Goal: Information Seeking & Learning: Understand process/instructions

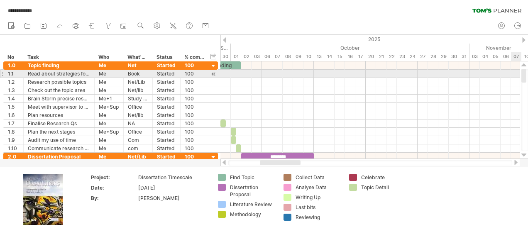
click at [261, 71] on div at bounding box center [524, 76] width 5 height 14
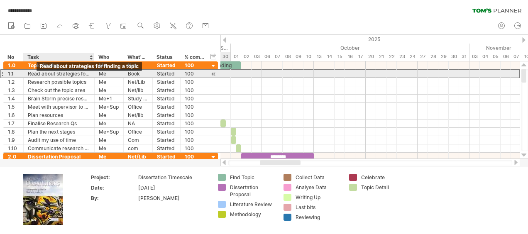
click at [76, 74] on div "Read about strategies for finding a topic" at bounding box center [59, 74] width 62 height 8
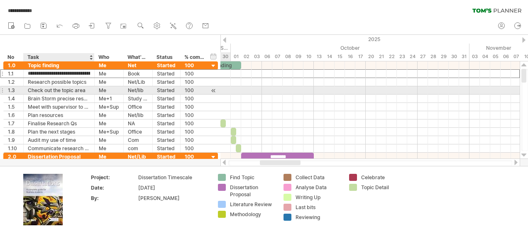
click at [66, 92] on div "Check out the topic area" at bounding box center [59, 90] width 62 height 8
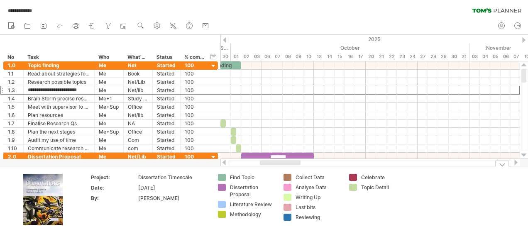
click at [230, 176] on div "Find Topic" at bounding box center [252, 177] width 45 height 7
click at [222, 177] on div "**********" at bounding box center [264, 117] width 528 height 234
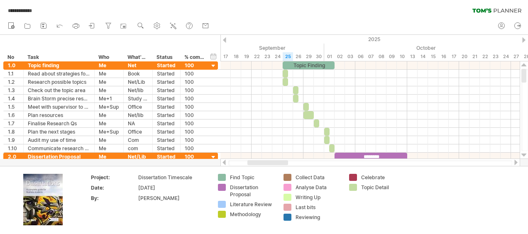
drag, startPoint x: 291, startPoint y: 162, endPoint x: 279, endPoint y: 164, distance: 12.7
click at [261, 164] on div at bounding box center [267, 162] width 41 height 5
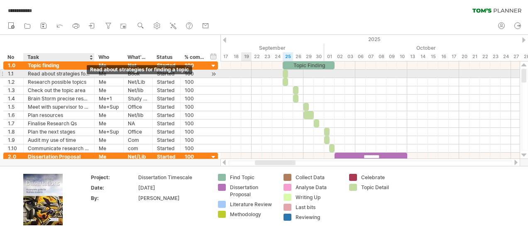
click at [85, 75] on div "Read about strategies for finding a topic" at bounding box center [59, 74] width 62 height 8
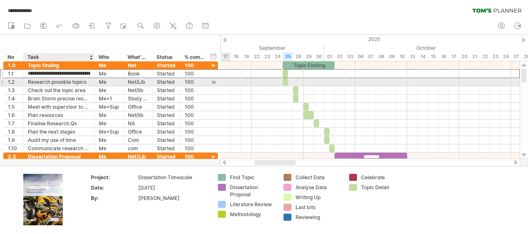
click at [63, 83] on div "Research possible topics" at bounding box center [59, 82] width 62 height 8
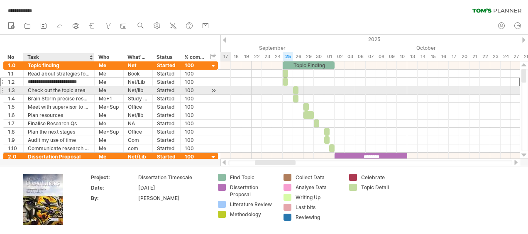
click at [69, 90] on div "Check out the topic area" at bounding box center [59, 90] width 62 height 8
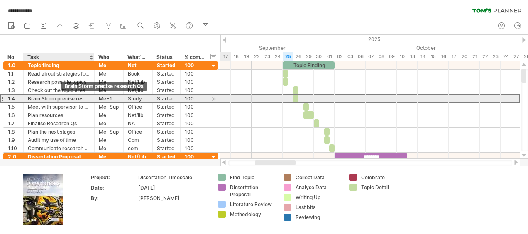
click at [61, 97] on div "Brain Storm precise research Qs" at bounding box center [59, 99] width 62 height 8
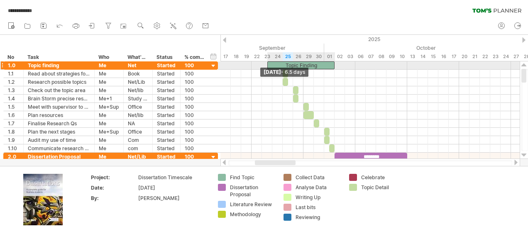
drag, startPoint x: 283, startPoint y: 65, endPoint x: 266, endPoint y: 66, distance: 17.1
click at [261, 66] on span at bounding box center [267, 65] width 3 height 8
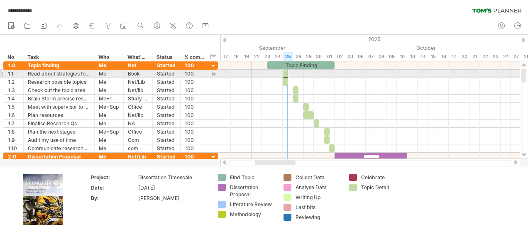
click at [261, 73] on div at bounding box center [285, 74] width 5 height 8
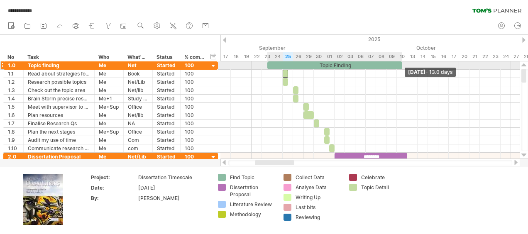
drag, startPoint x: 335, startPoint y: 64, endPoint x: 402, endPoint y: 62, distance: 66.9
click at [261, 62] on span at bounding box center [402, 65] width 3 height 8
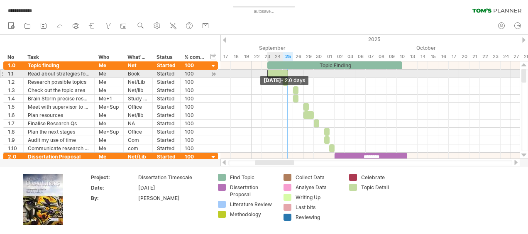
drag, startPoint x: 283, startPoint y: 72, endPoint x: 267, endPoint y: 73, distance: 15.8
click at [261, 73] on span at bounding box center [267, 74] width 3 height 8
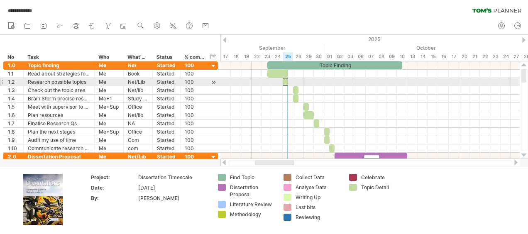
click at [261, 84] on div at bounding box center [285, 82] width 5 height 8
drag, startPoint x: 282, startPoint y: 83, endPoint x: 268, endPoint y: 83, distance: 14.1
click at [261, 83] on span at bounding box center [267, 82] width 3 height 8
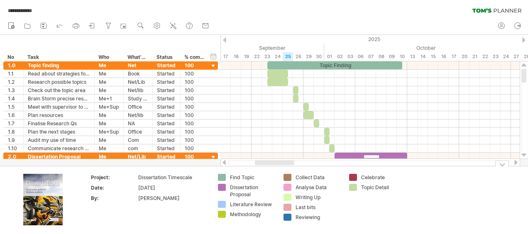
click at [261, 166] on div at bounding box center [502, 164] width 14 height 6
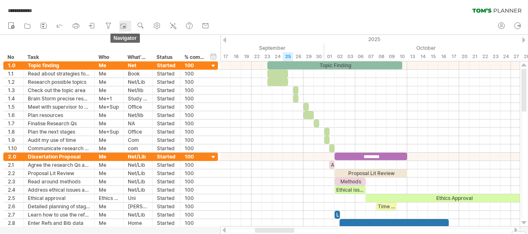
click at [123, 24] on rect at bounding box center [123, 26] width 8 height 8
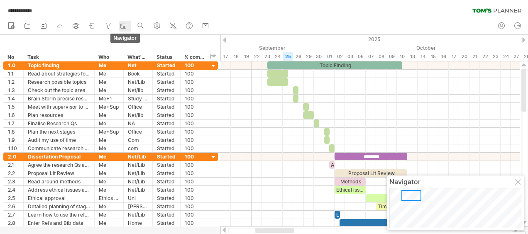
click at [123, 24] on rect at bounding box center [123, 26] width 8 height 8
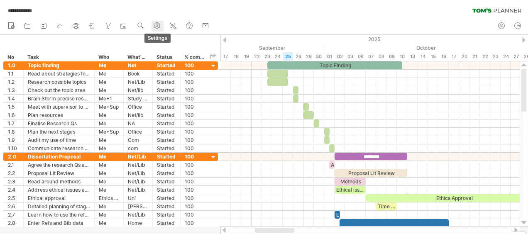
click at [161, 25] on use at bounding box center [157, 26] width 8 height 8
select select "*"
select select "**"
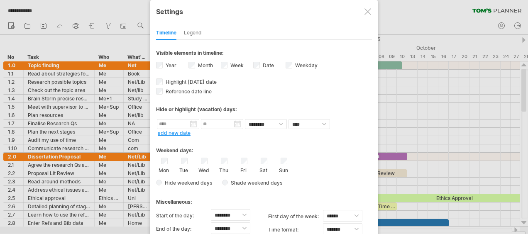
click at [198, 36] on div "Legend" at bounding box center [193, 33] width 18 height 13
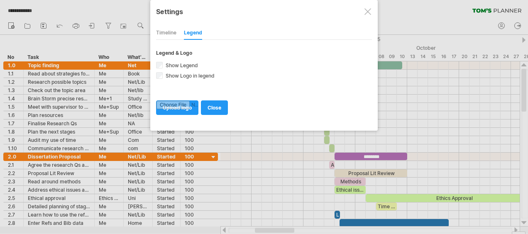
click at [167, 32] on div "Timeline" at bounding box center [166, 33] width 20 height 13
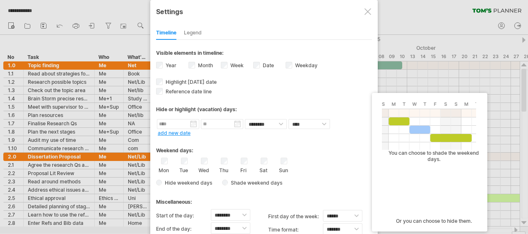
drag, startPoint x: 260, startPoint y: 207, endPoint x: 261, endPoint y: 173, distance: 33.6
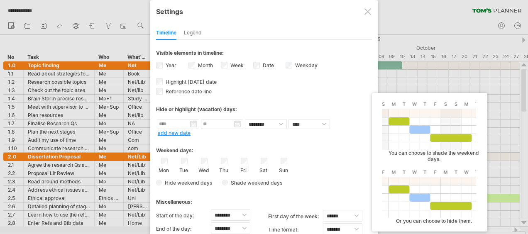
click at [261, 173] on div "**********" at bounding box center [264, 149] width 216 height 218
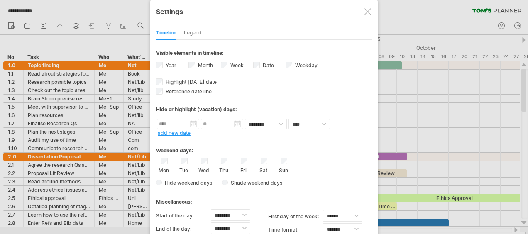
click at [261, 10] on div at bounding box center [368, 11] width 7 height 7
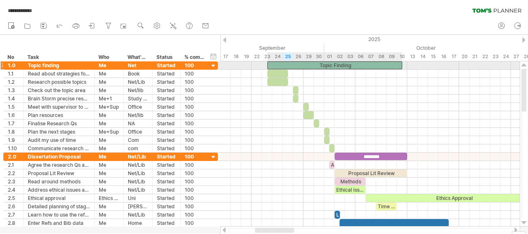
click at [261, 64] on div "Topic Finding" at bounding box center [334, 65] width 135 height 8
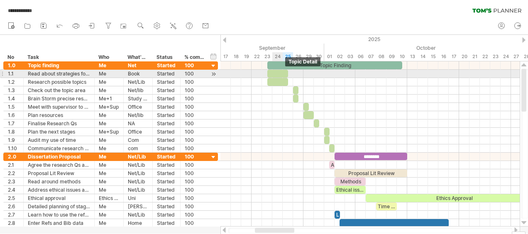
click at [261, 74] on div at bounding box center [277, 74] width 21 height 8
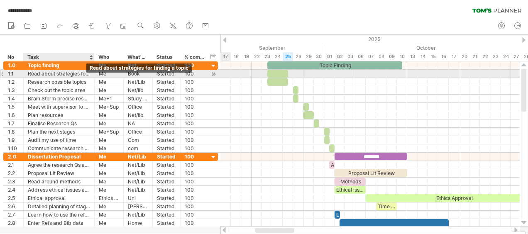
click at [63, 73] on div "Read about strategies for finding a topic" at bounding box center [59, 74] width 62 height 8
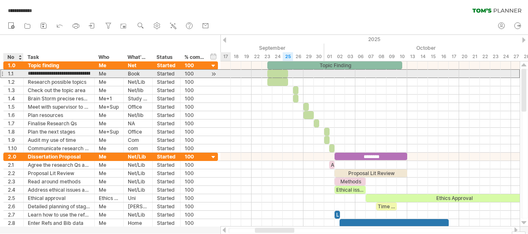
click at [17, 73] on div "1.1" at bounding box center [13, 74] width 11 height 8
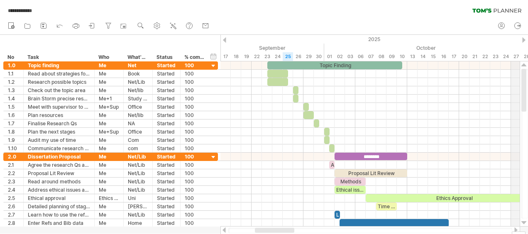
drag, startPoint x: 524, startPoint y: 74, endPoint x: 515, endPoint y: 53, distance: 22.7
click at [261, 53] on div "**********" at bounding box center [264, 117] width 528 height 234
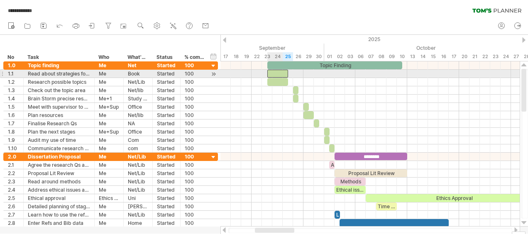
click at [261, 71] on div at bounding box center [277, 74] width 21 height 8
